Goal: Task Accomplishment & Management: Use online tool/utility

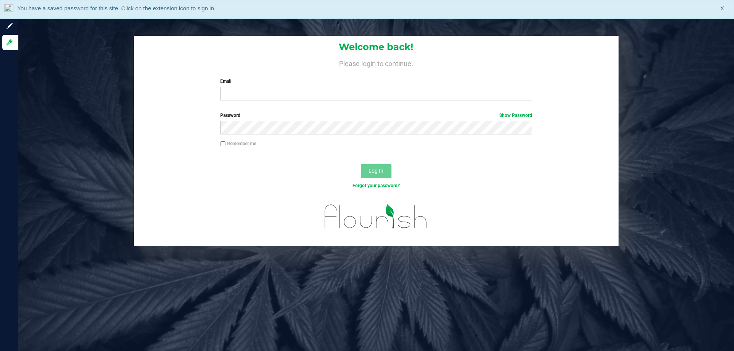
click at [262, 85] on div "Email Required Please format your email correctly." at bounding box center [375, 89] width 323 height 23
click at [258, 91] on input "Email" at bounding box center [376, 94] width 312 height 14
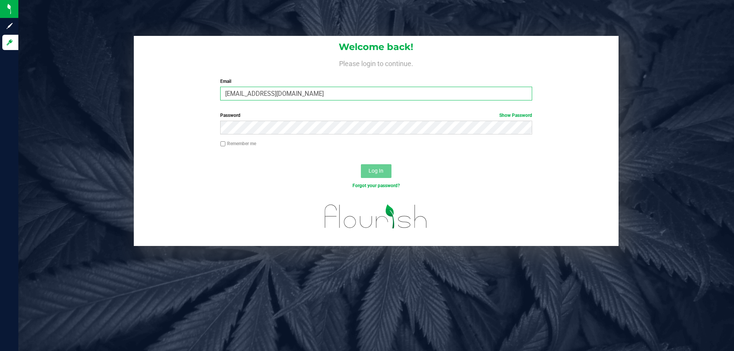
type input "Mhern@liveparallel.com"
click at [361, 164] on button "Log In" at bounding box center [376, 171] width 31 height 14
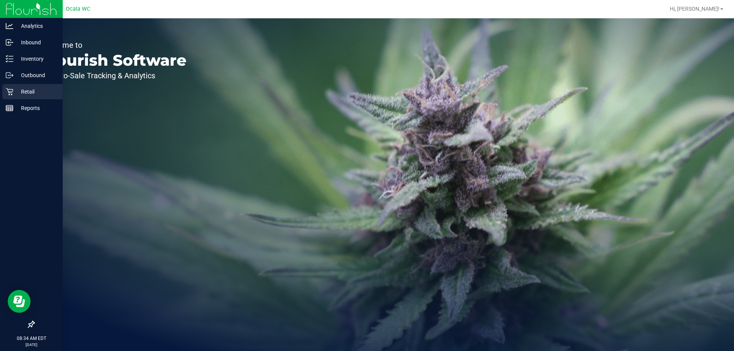
click at [37, 93] on p "Retail" at bounding box center [36, 91] width 46 height 9
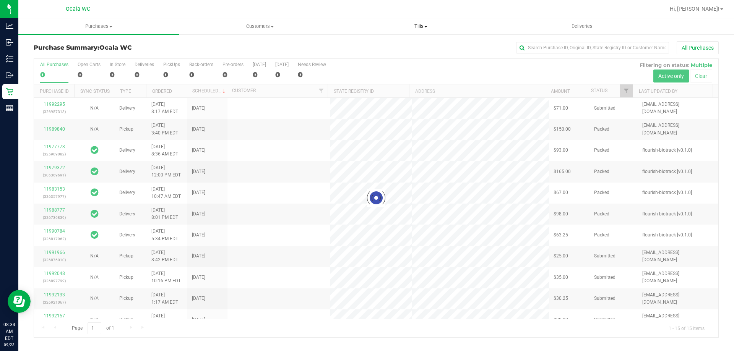
click at [418, 24] on span "Tills" at bounding box center [421, 26] width 160 height 7
click at [401, 44] on li "Manage tills" at bounding box center [420, 46] width 161 height 9
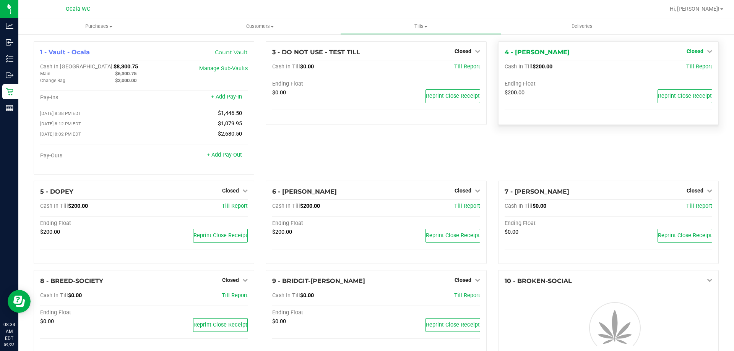
click at [693, 52] on span "Closed" at bounding box center [695, 51] width 17 height 6
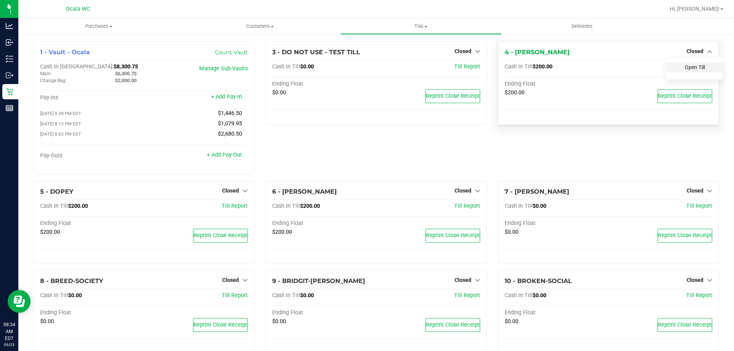
click at [692, 67] on link "Open Till" at bounding box center [695, 67] width 20 height 6
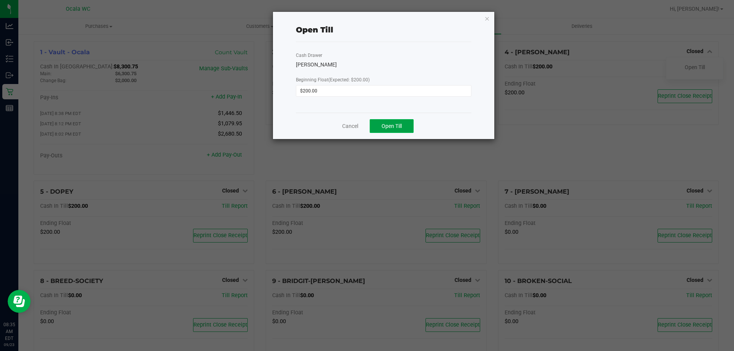
click at [396, 122] on button "Open Till" at bounding box center [392, 126] width 44 height 14
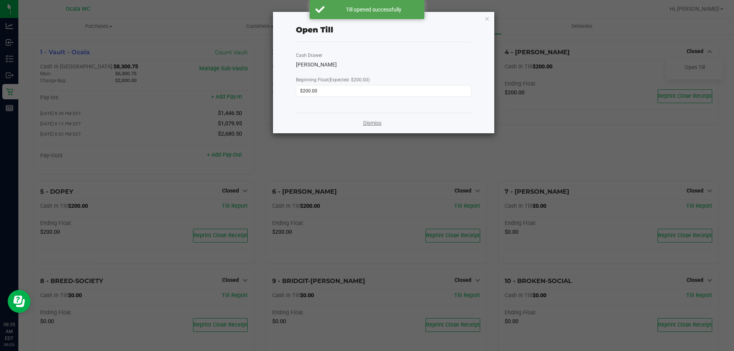
click at [380, 123] on link "Dismiss" at bounding box center [372, 123] width 18 height 8
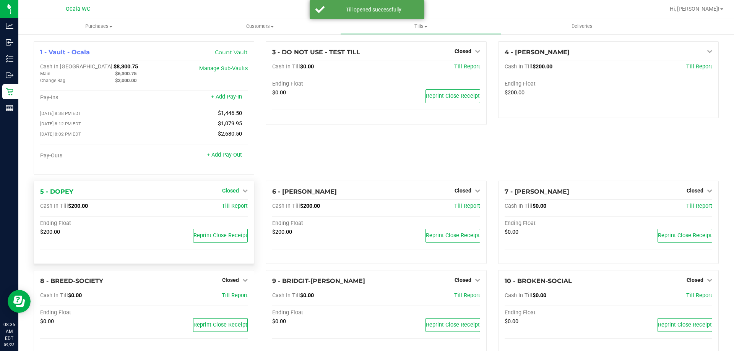
click at [226, 194] on span "Closed" at bounding box center [230, 191] width 17 height 6
click at [231, 206] on link "Open Till" at bounding box center [230, 206] width 20 height 6
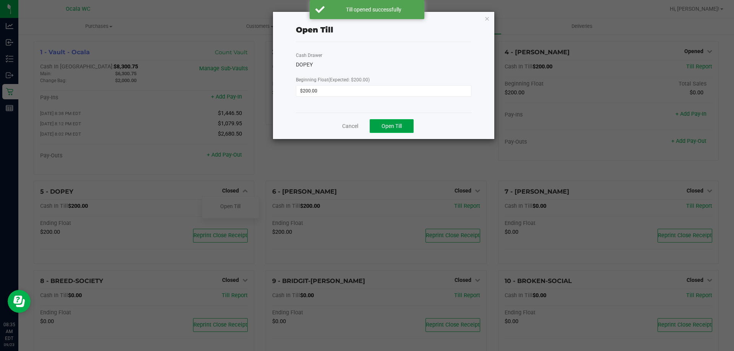
click at [404, 126] on button "Open Till" at bounding box center [392, 126] width 44 height 14
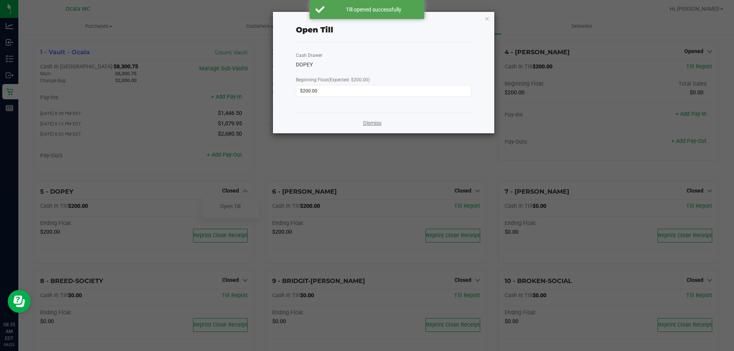
click at [367, 124] on link "Dismiss" at bounding box center [372, 123] width 18 height 8
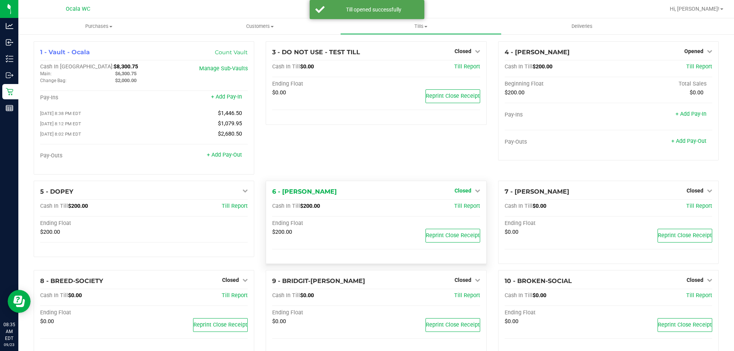
click at [465, 192] on span "Closed" at bounding box center [462, 191] width 17 height 6
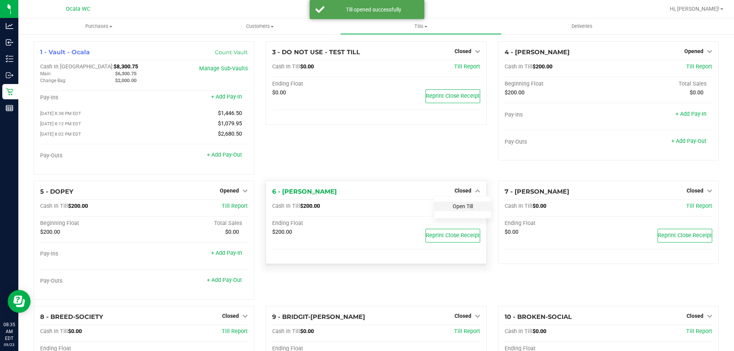
click at [454, 209] on link "Open Till" at bounding box center [463, 206] width 20 height 6
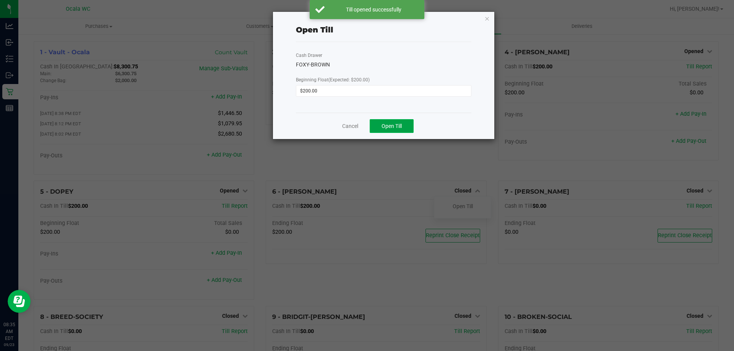
click at [384, 131] on button "Open Till" at bounding box center [392, 126] width 44 height 14
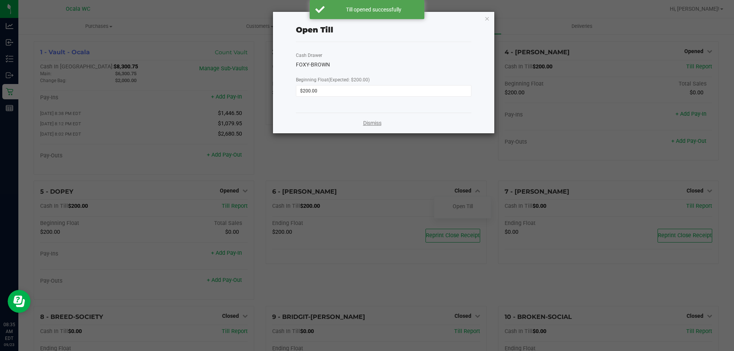
click at [367, 121] on link "Dismiss" at bounding box center [372, 123] width 18 height 8
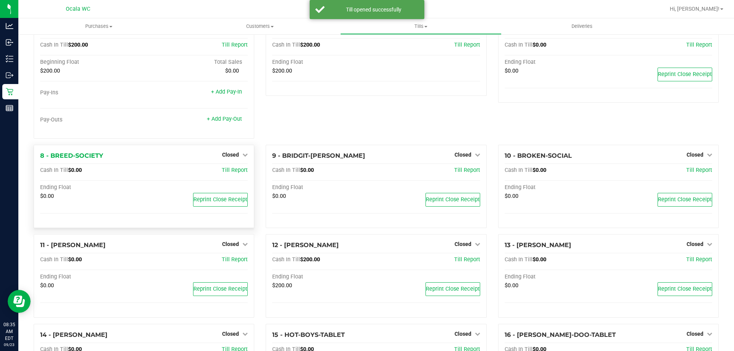
scroll to position [229, 0]
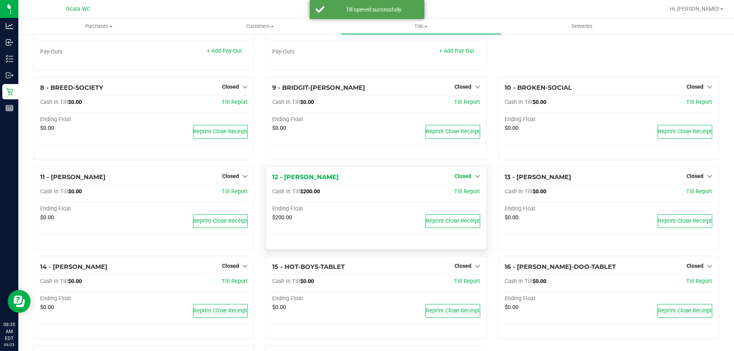
click at [459, 177] on span "Closed" at bounding box center [462, 176] width 17 height 6
click at [459, 193] on link "Open Till" at bounding box center [463, 192] width 20 height 6
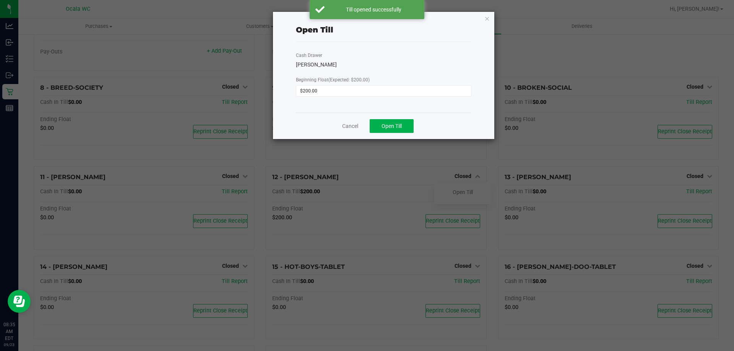
click at [388, 117] on div "Cancel Open Till" at bounding box center [383, 126] width 175 height 26
click at [390, 123] on span "Open Till" at bounding box center [391, 126] width 20 height 6
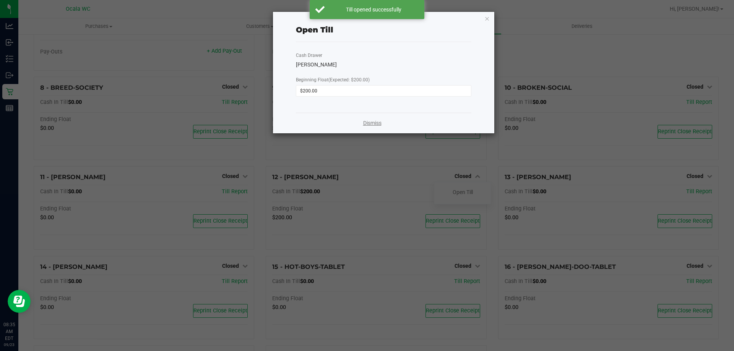
click at [373, 122] on link "Dismiss" at bounding box center [372, 123] width 18 height 8
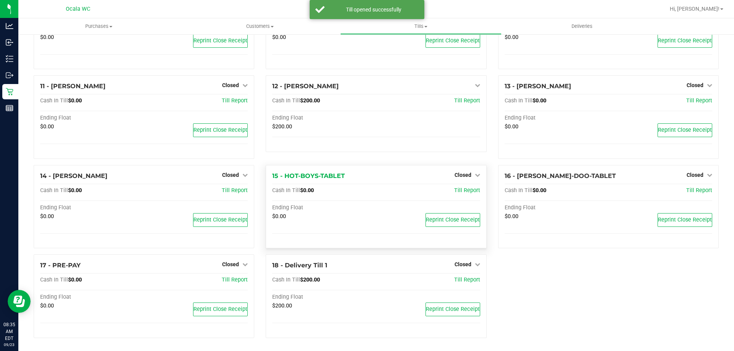
scroll to position [323, 0]
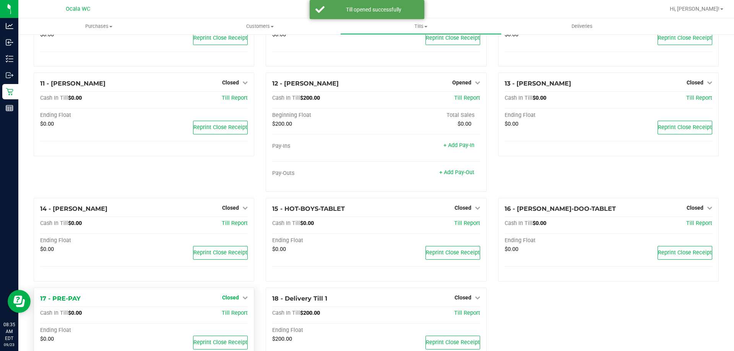
click at [229, 300] on span "Closed" at bounding box center [230, 298] width 17 height 6
click at [228, 313] on link "Open Till" at bounding box center [230, 313] width 20 height 6
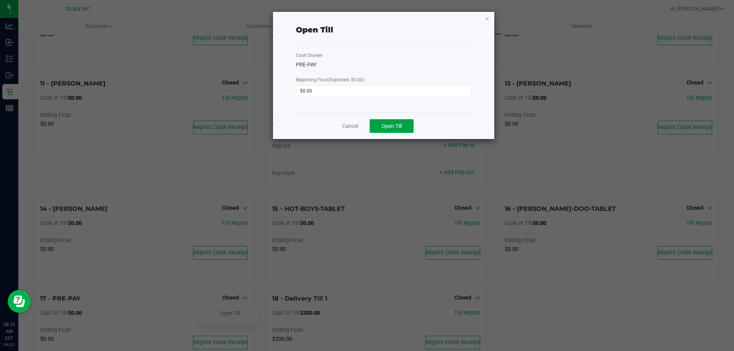
click at [405, 128] on button "Open Till" at bounding box center [392, 126] width 44 height 14
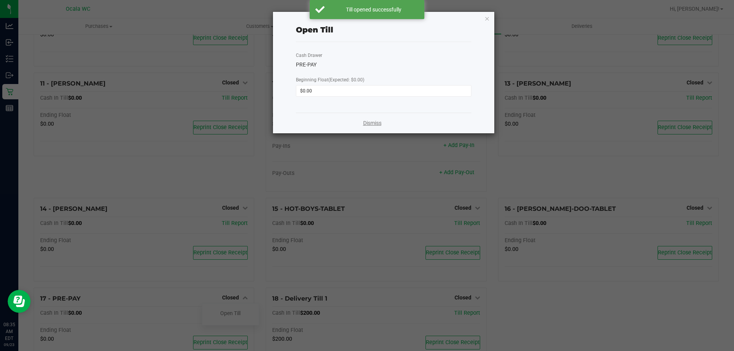
click at [368, 119] on link "Dismiss" at bounding box center [372, 123] width 18 height 8
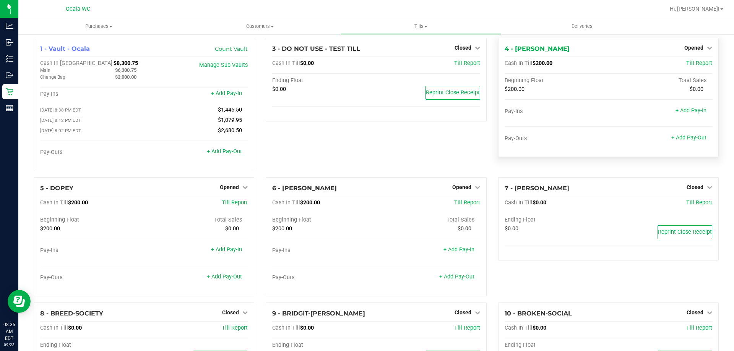
scroll to position [0, 0]
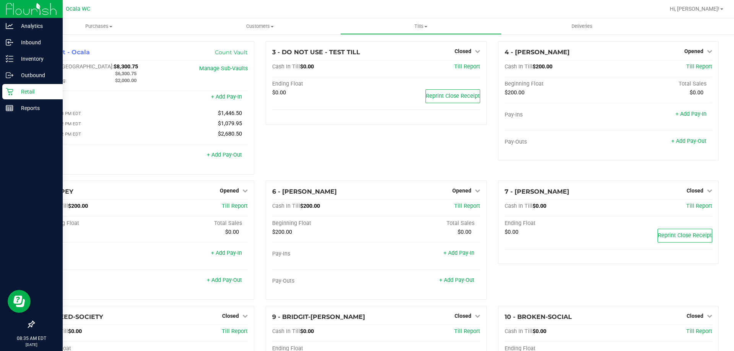
click at [35, 93] on p "Retail" at bounding box center [36, 91] width 46 height 9
